Goal: Complete application form

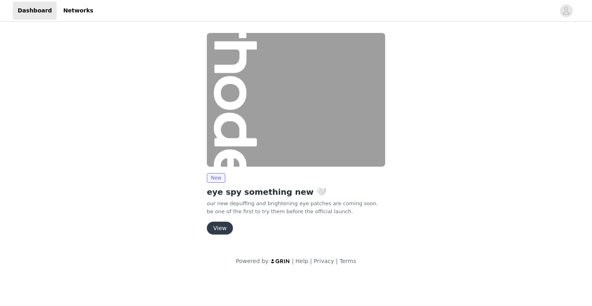
click at [219, 229] on button "View" at bounding box center [220, 228] width 26 height 13
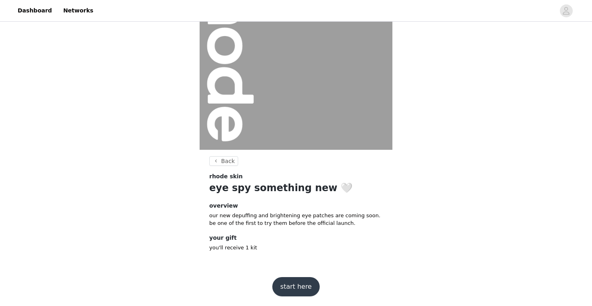
scroll to position [66, 0]
click at [296, 288] on button "start here" at bounding box center [295, 286] width 47 height 19
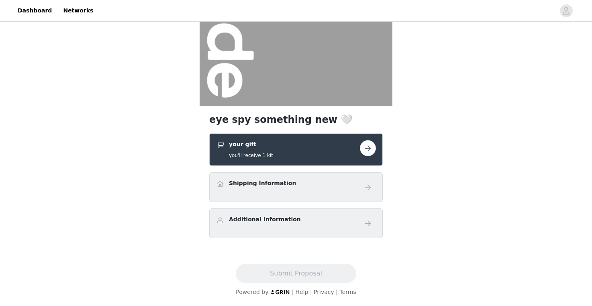
scroll to position [110, 0]
click at [363, 148] on button "button" at bounding box center [368, 148] width 16 height 16
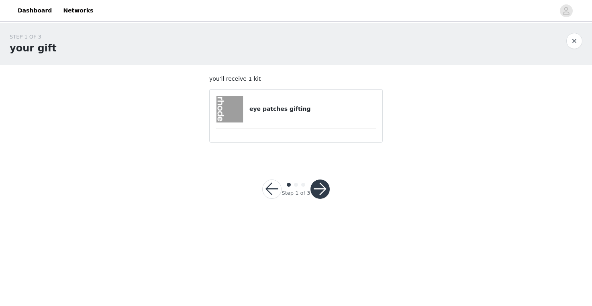
click at [271, 118] on div "eye patches gifting" at bounding box center [296, 109] width 160 height 27
click at [320, 186] on button "button" at bounding box center [319, 188] width 19 height 19
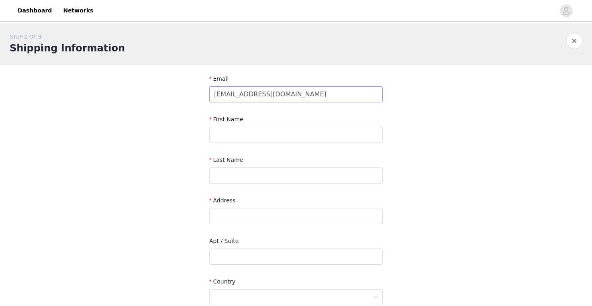
click at [310, 96] on input "mmckenzietaylor@gmail.com" at bounding box center [295, 94] width 173 height 16
type input "mmckenzietaylor@gmail.com"
type input "McKenzie"
type input "Titus"
click at [171, 209] on div "STEP 2 OF 3 Shipping Information Email mmckenzietaylor@gmail.com First Name McK…" at bounding box center [296, 236] width 592 height 426
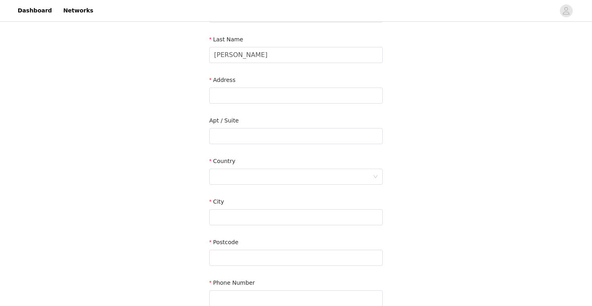
scroll to position [142, 0]
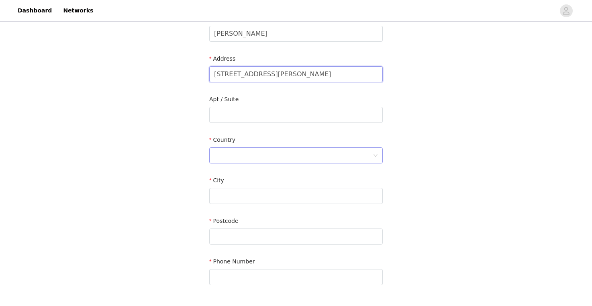
type input "2323 Sherman Ave NW #471"
click at [224, 147] on div at bounding box center [295, 155] width 173 height 16
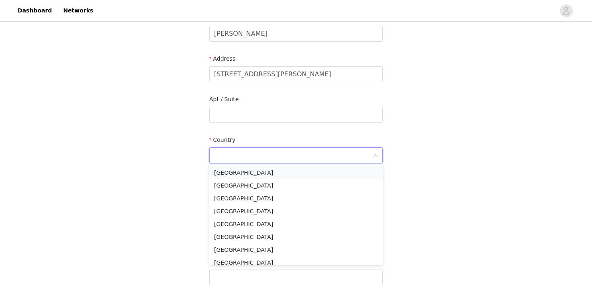
click at [223, 170] on li "United States" at bounding box center [295, 172] width 173 height 13
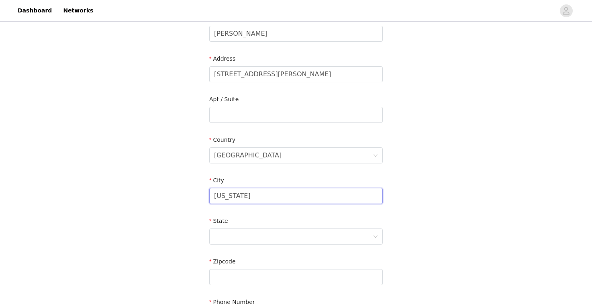
type input "Washington"
click at [152, 194] on div "STEP 2 OF 3 Shipping Information Email mmckenzietaylor@gmail.com First Name McK…" at bounding box center [296, 115] width 592 height 467
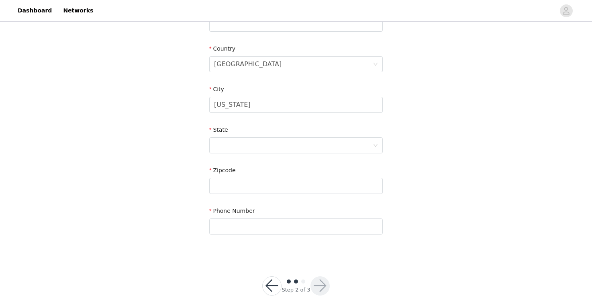
scroll to position [243, 0]
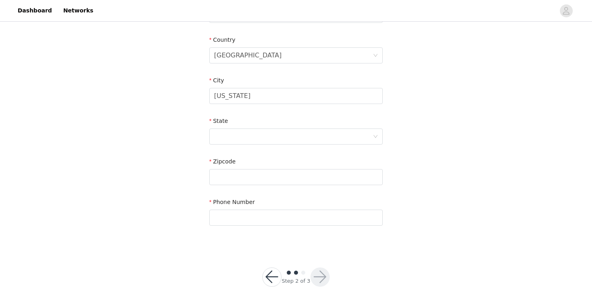
click at [233, 123] on div "State" at bounding box center [295, 123] width 173 height 12
click at [236, 129] on div at bounding box center [293, 136] width 159 height 15
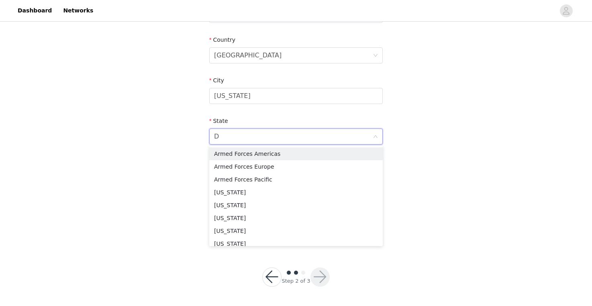
scroll to position [241, 0]
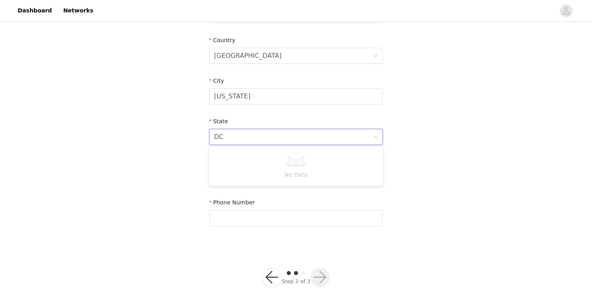
type input "D"
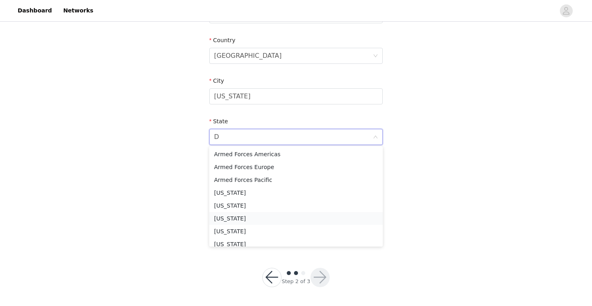
click at [282, 218] on li "District of Columbia" at bounding box center [295, 218] width 173 height 13
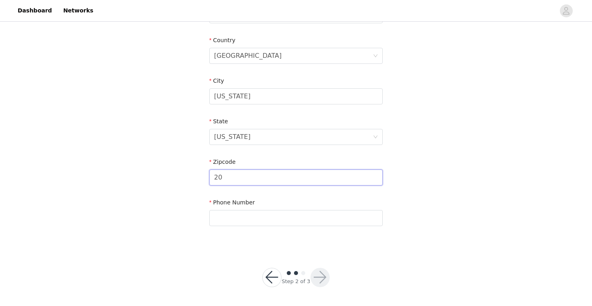
type input "2"
type input "20001"
type input "404-998-0091"
click at [320, 277] on button "button" at bounding box center [319, 277] width 19 height 19
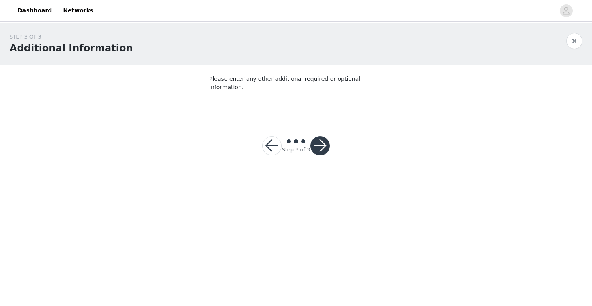
click at [318, 139] on button "button" at bounding box center [319, 145] width 19 height 19
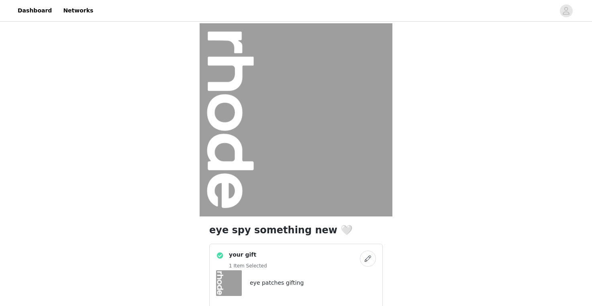
click at [430, 140] on div "eye spy something new 🤍 your gift 1 Item Selected eye patches gifting Shipping …" at bounding box center [296, 225] width 592 height 405
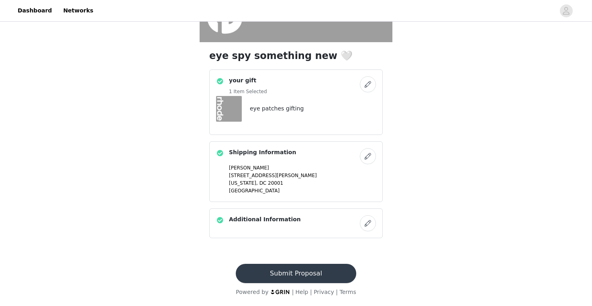
scroll to position [174, 0]
click at [291, 268] on button "Submit Proposal" at bounding box center [296, 273] width 120 height 19
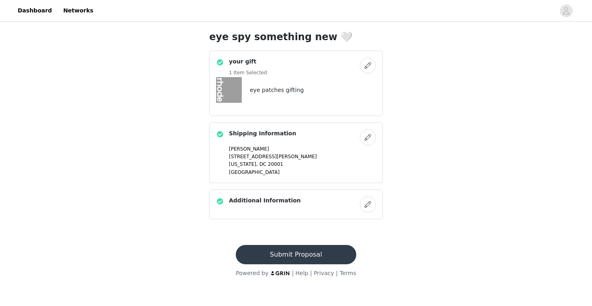
scroll to position [0, 0]
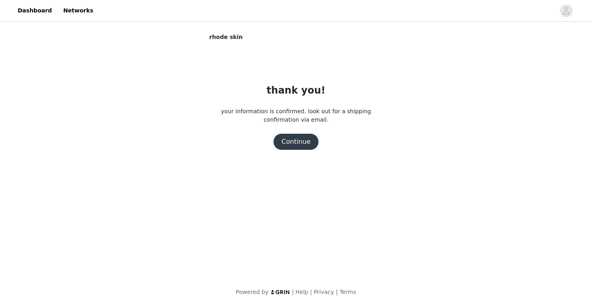
click at [306, 139] on button "Continue" at bounding box center [295, 142] width 45 height 16
